Goal: Use online tool/utility: Utilize a website feature to perform a specific function

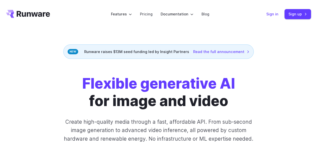
click at [273, 16] on link "Sign in" at bounding box center [273, 14] width 12 height 6
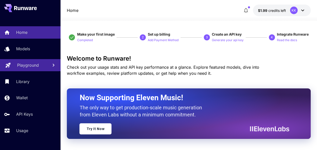
click at [33, 62] on p "Playground" at bounding box center [28, 65] width 22 height 6
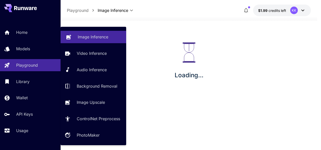
click at [107, 37] on p "Image Inference" at bounding box center [93, 37] width 31 height 6
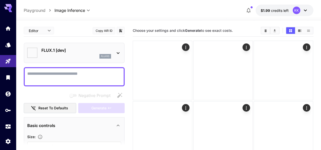
type input "**********"
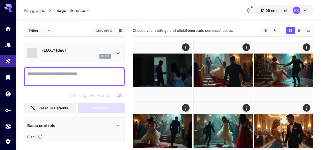
click at [67, 73] on textarea "Negative Prompt" at bounding box center [74, 77] width 94 height 12
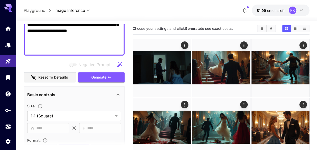
scroll to position [202, 0]
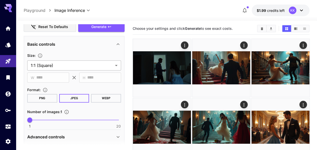
type textarea "**********"
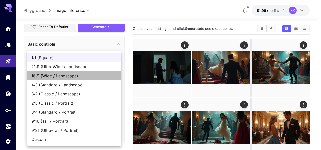
click at [91, 76] on span "16:9 (Wide / Landscape)" at bounding box center [74, 76] width 86 height 6
type input "**********"
type input "****"
type input "***"
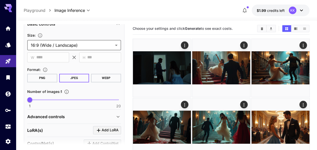
scroll to position [278, 0]
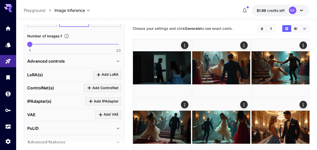
click at [115, 61] on icon at bounding box center [118, 61] width 6 height 6
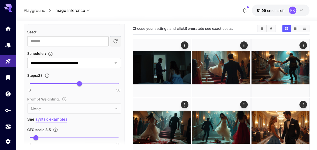
scroll to position [455, 0]
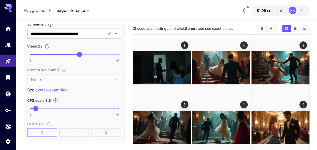
click at [116, 35] on icon "Open" at bounding box center [116, 34] width 6 height 6
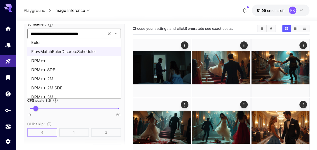
scroll to position [17, 0]
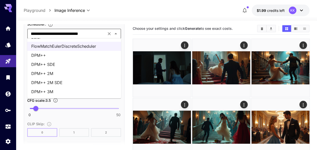
click at [65, 88] on li "DPM++ 3M" at bounding box center [74, 91] width 94 height 9
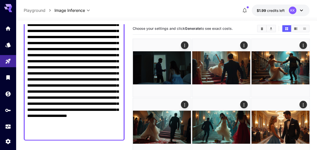
scroll to position [126, 0]
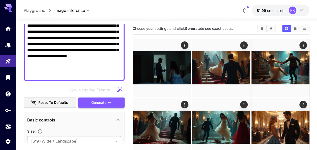
click at [106, 102] on span "Generate" at bounding box center [98, 103] width 15 height 6
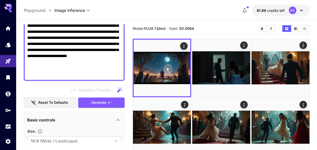
click at [62, 49] on textarea "Negative Prompt" at bounding box center [74, 10] width 94 height 133
paste textarea
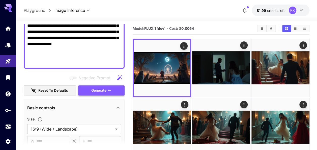
click at [105, 88] on span "Generate" at bounding box center [98, 90] width 15 height 6
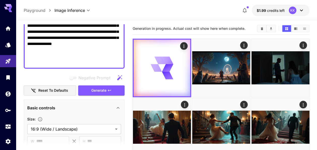
click at [85, 37] on textarea "**********" at bounding box center [74, 4] width 94 height 121
paste textarea
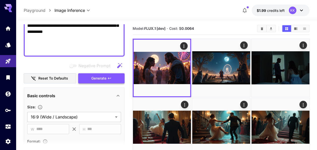
click at [104, 78] on span "Generate" at bounding box center [98, 78] width 15 height 6
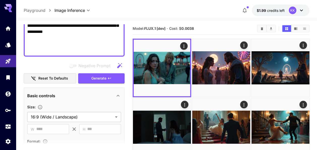
paste textarea
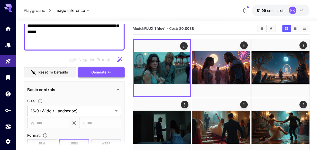
click at [107, 75] on button "Generate" at bounding box center [101, 72] width 46 height 10
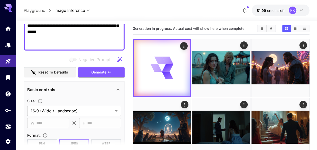
paste textarea
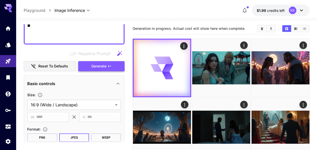
type textarea "**********"
click at [105, 67] on span "Generate" at bounding box center [98, 66] width 15 height 6
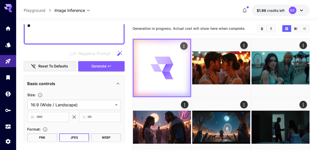
scroll to position [27, 0]
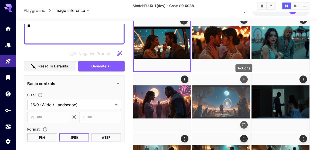
click at [244, 79] on icon "Actions" at bounding box center [243, 79] width 5 height 5
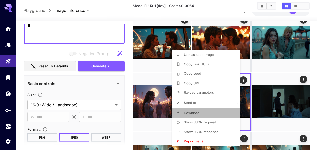
click at [200, 112] on li "Download" at bounding box center [208, 113] width 72 height 10
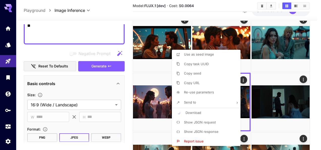
click at [316, 98] on div at bounding box center [160, 75] width 321 height 150
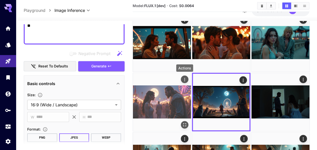
click at [186, 79] on icon "Actions" at bounding box center [184, 79] width 5 height 5
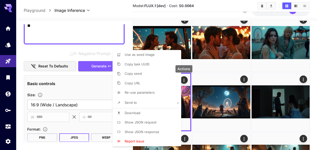
click at [145, 112] on li "Download" at bounding box center [149, 113] width 72 height 10
click at [317, 84] on div at bounding box center [160, 75] width 321 height 150
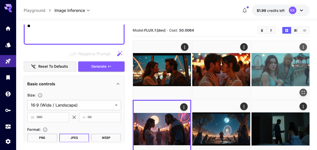
scroll to position [0, 0]
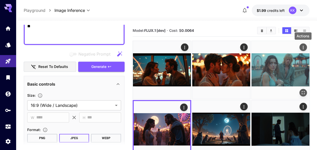
click at [303, 48] on icon "Actions" at bounding box center [303, 47] width 1 height 3
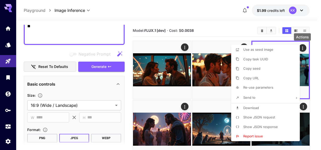
click at [260, 107] on li "Download" at bounding box center [267, 108] width 72 height 10
click at [320, 42] on div at bounding box center [160, 75] width 321 height 150
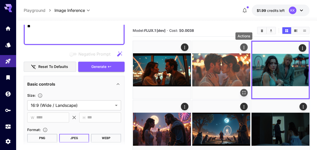
click at [246, 47] on icon "Actions" at bounding box center [243, 47] width 5 height 5
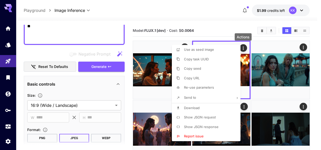
click at [214, 105] on li "Download" at bounding box center [208, 108] width 72 height 10
click at [315, 80] on div at bounding box center [160, 75] width 321 height 150
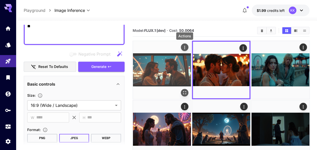
click at [183, 46] on icon "Actions" at bounding box center [184, 47] width 5 height 5
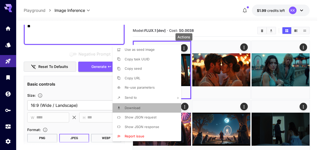
click at [154, 105] on li "Download" at bounding box center [149, 108] width 72 height 10
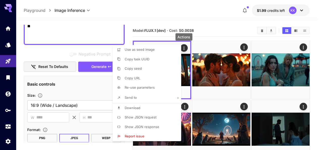
click at [313, 75] on div at bounding box center [160, 75] width 321 height 150
